Goal: Task Accomplishment & Management: Manage account settings

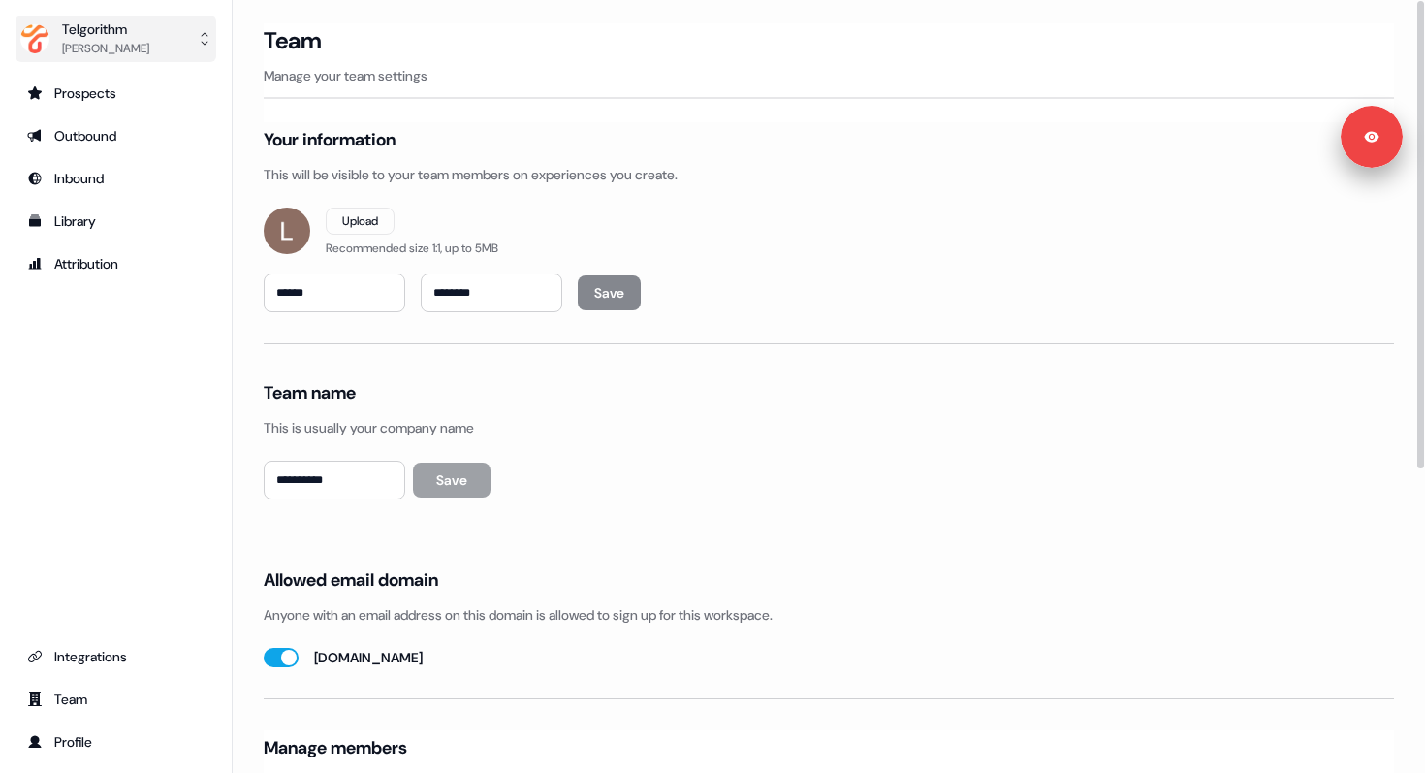
click at [114, 53] on div "[PERSON_NAME]" at bounding box center [105, 48] width 87 height 19
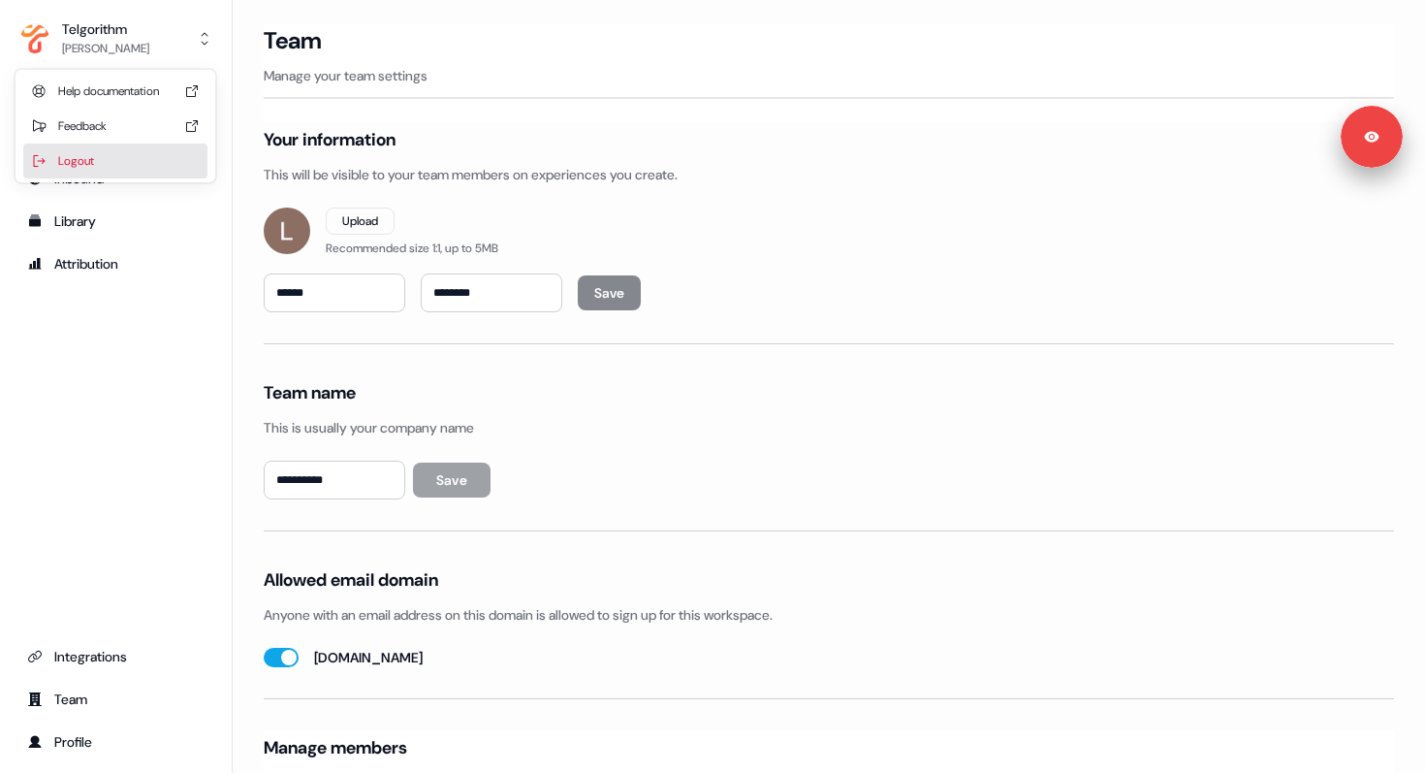
click at [105, 153] on div "Logout" at bounding box center [115, 161] width 184 height 35
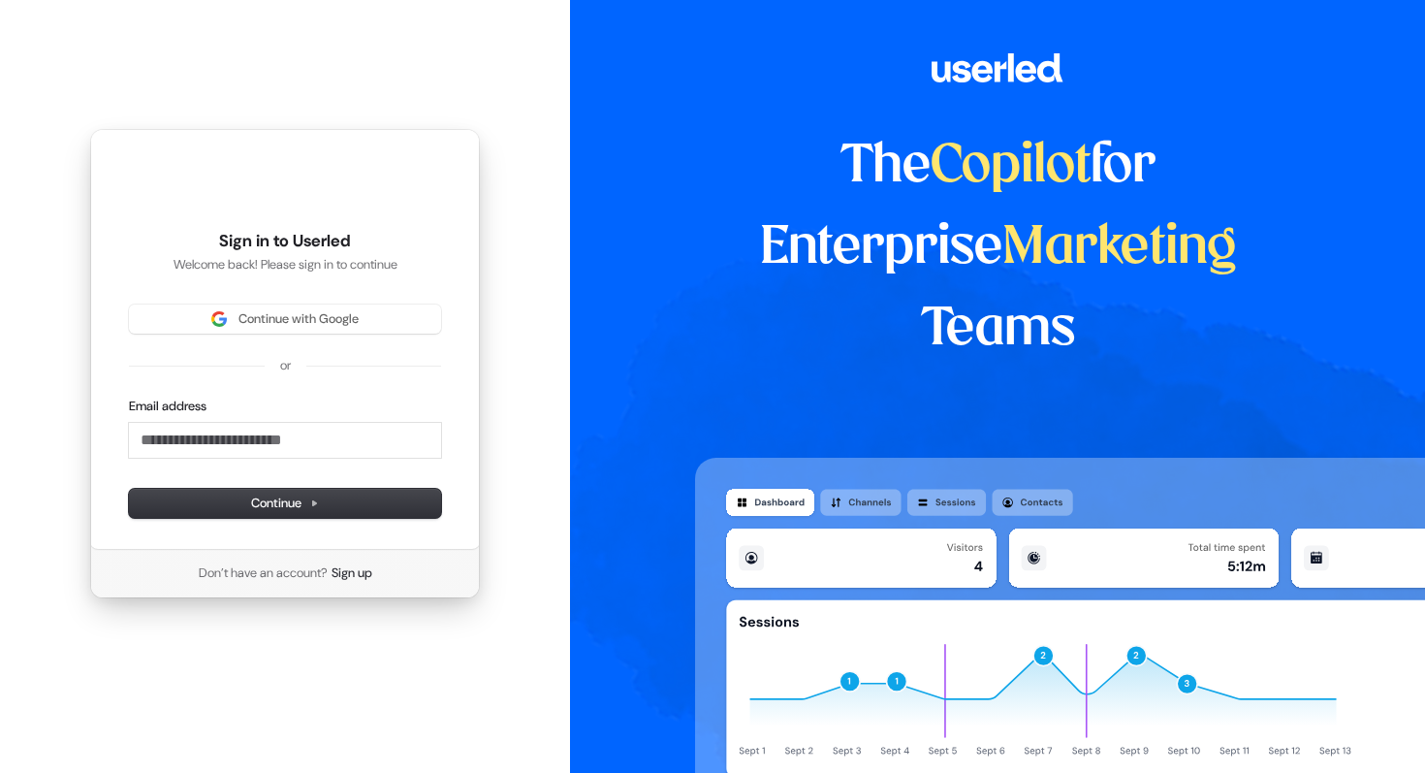
click at [132, 45] on html "Sign in to Userled Welcome back! Please sign in to continue Continue with Googl…" at bounding box center [712, 386] width 1425 height 773
click at [233, 322] on span "Continue with Google" at bounding box center [285, 318] width 289 height 17
